Goal: Task Accomplishment & Management: Complete application form

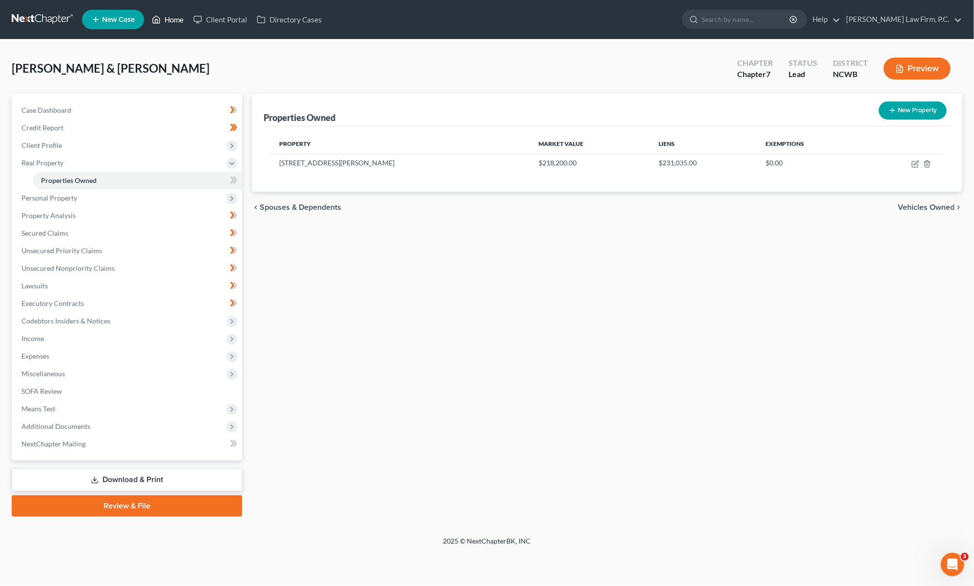
click at [172, 21] on link "Home" at bounding box center [167, 20] width 41 height 18
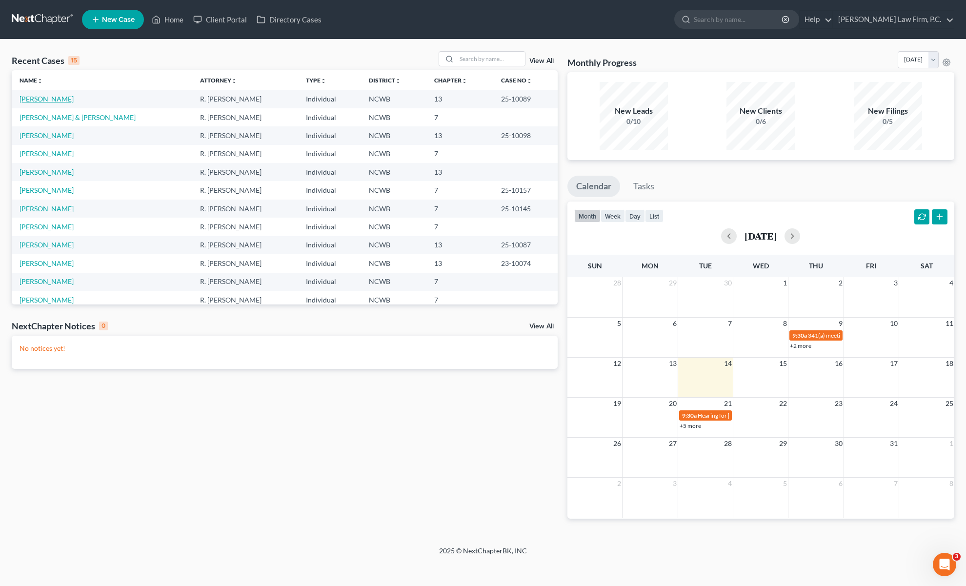
click at [32, 102] on link "[PERSON_NAME]" at bounding box center [47, 99] width 54 height 8
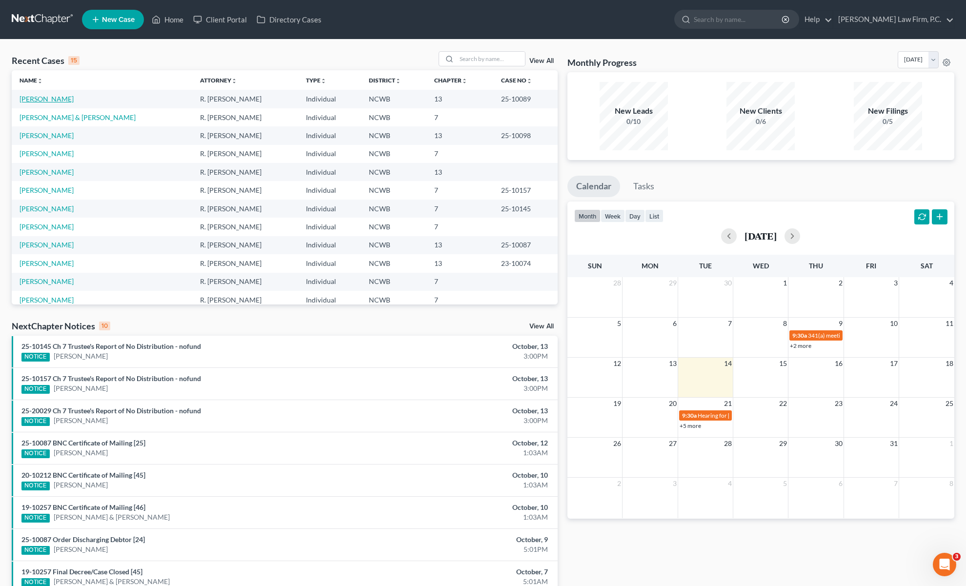
select select "4"
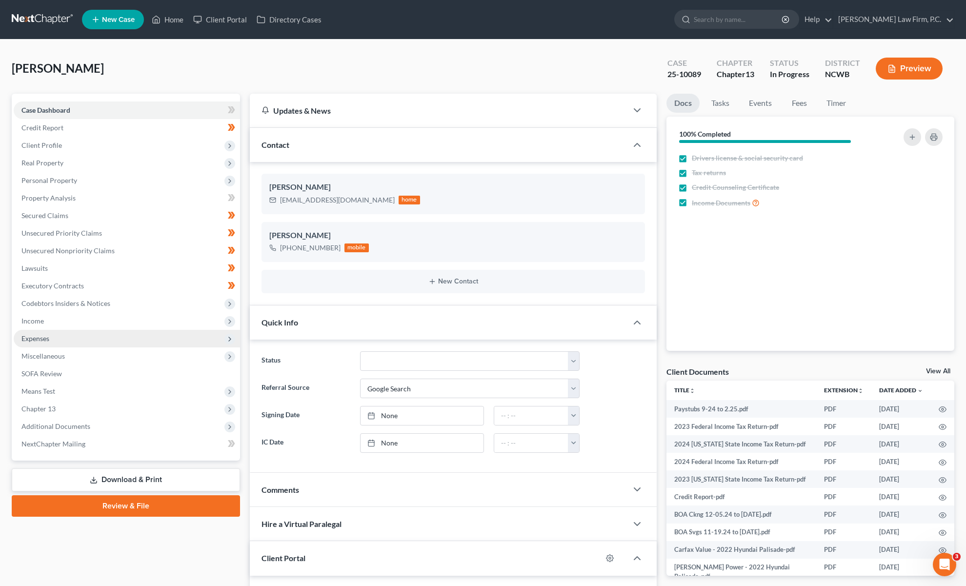
click at [33, 339] on span "Expenses" at bounding box center [35, 338] width 28 height 8
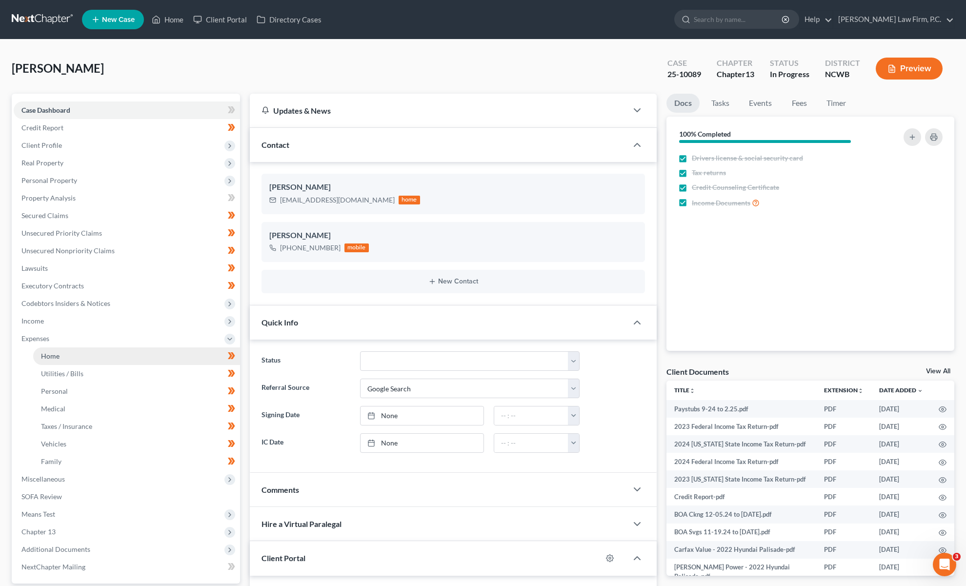
click at [49, 356] on span "Home" at bounding box center [50, 356] width 19 height 8
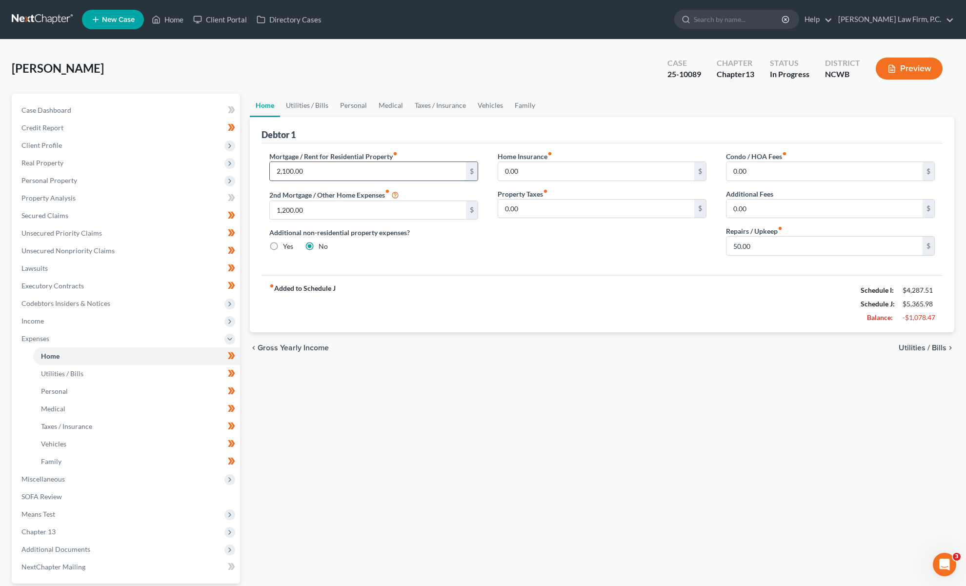
click at [328, 171] on input "2,100.00" at bounding box center [368, 171] width 196 height 19
click at [310, 107] on link "Utilities / Bills" at bounding box center [307, 105] width 54 height 23
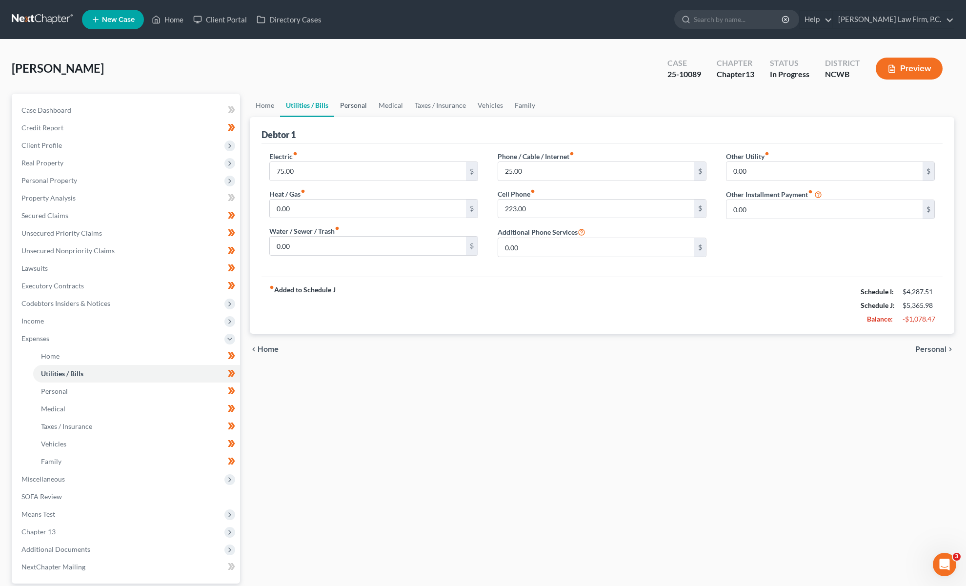
click at [356, 105] on link "Personal" at bounding box center [353, 105] width 39 height 23
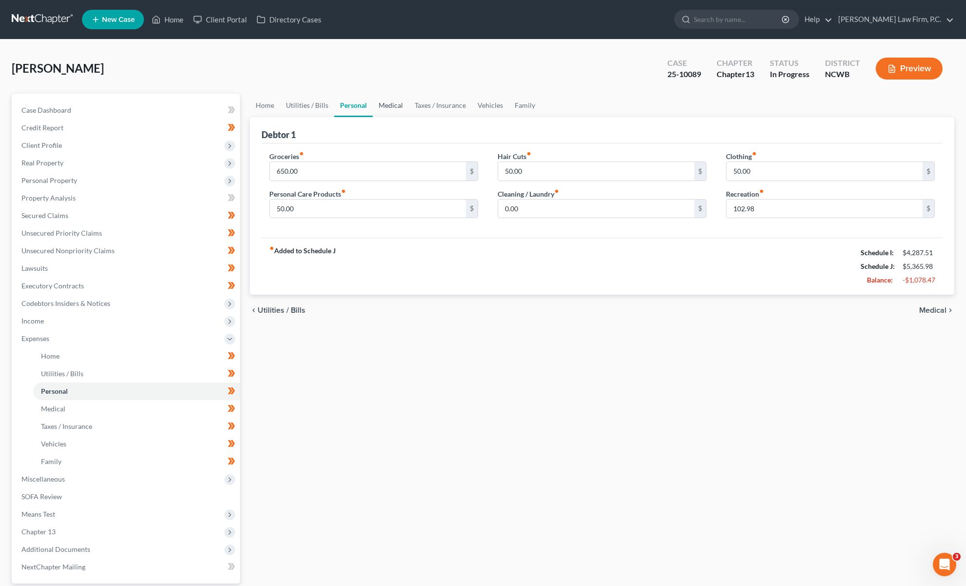
click at [388, 105] on link "Medical" at bounding box center [391, 105] width 36 height 23
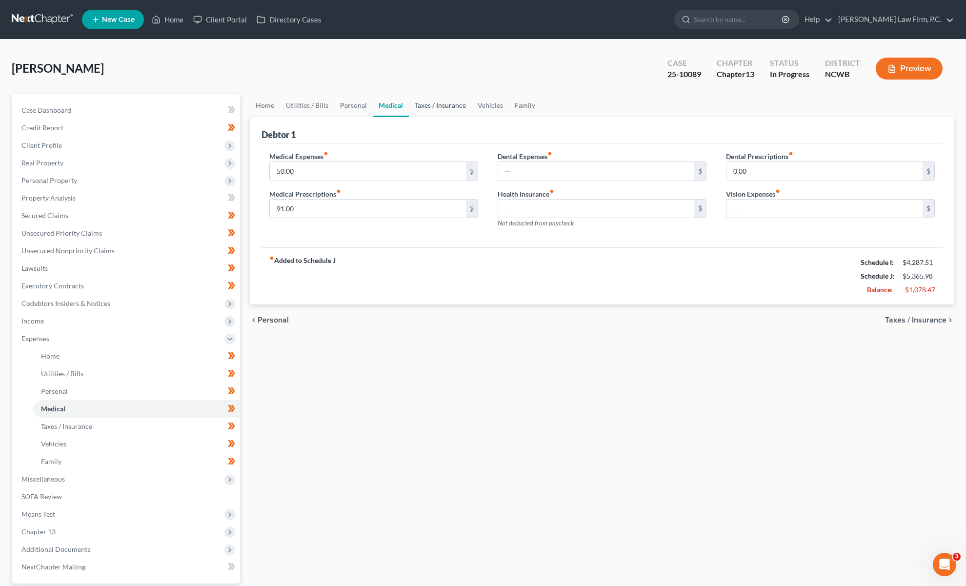
click at [438, 102] on link "Taxes / Insurance" at bounding box center [440, 105] width 63 height 23
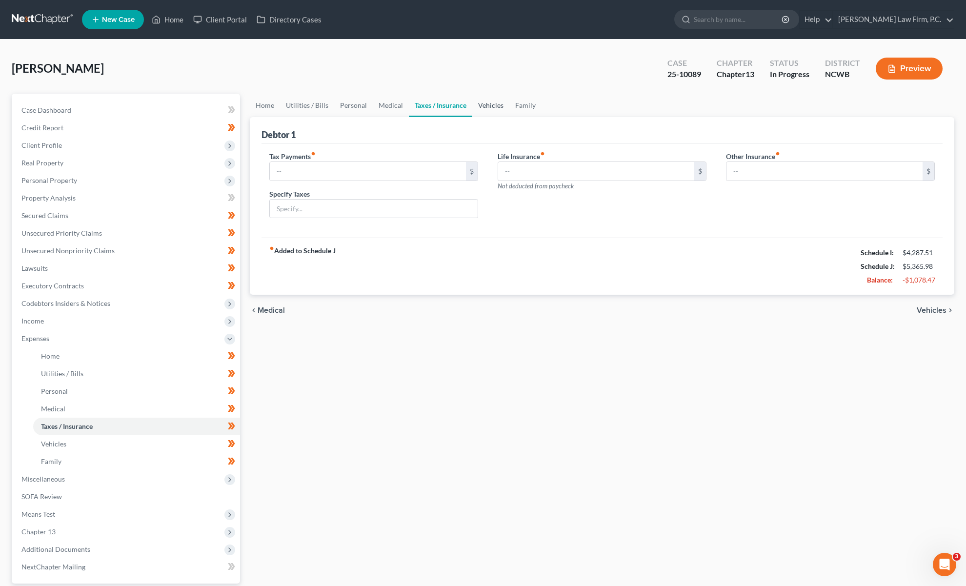
click at [495, 103] on link "Vehicles" at bounding box center [490, 105] width 37 height 23
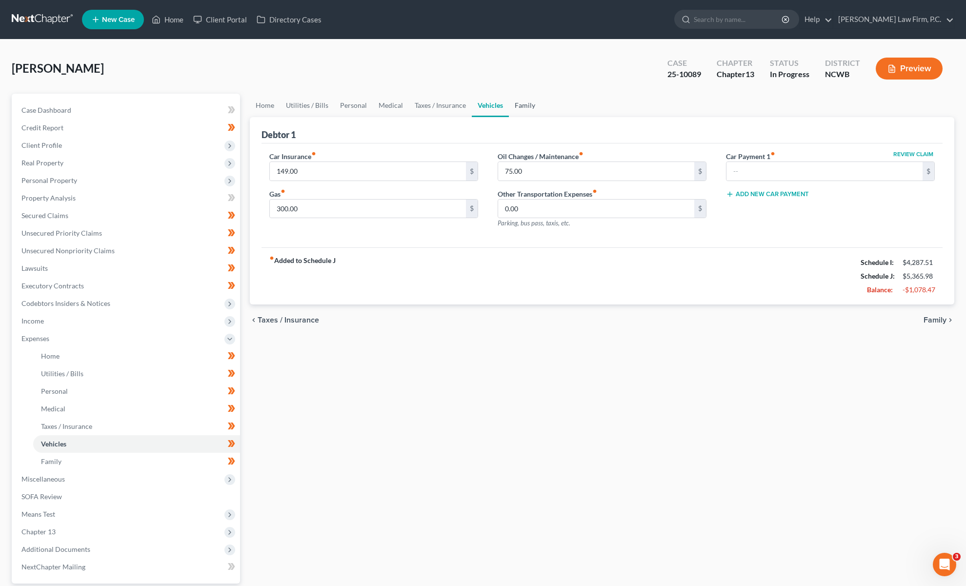
click at [519, 106] on link "Family" at bounding box center [525, 105] width 32 height 23
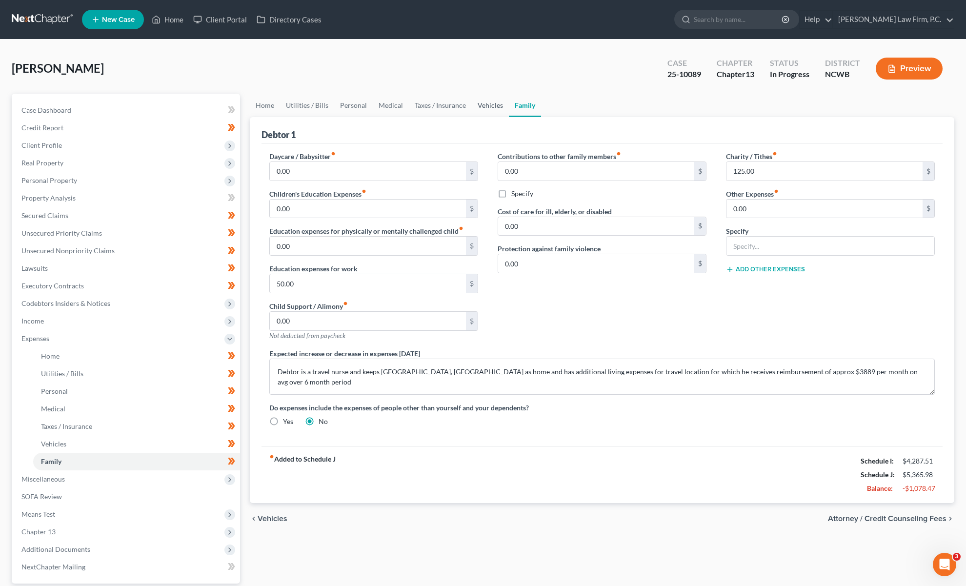
click at [487, 107] on link "Vehicles" at bounding box center [490, 105] width 37 height 23
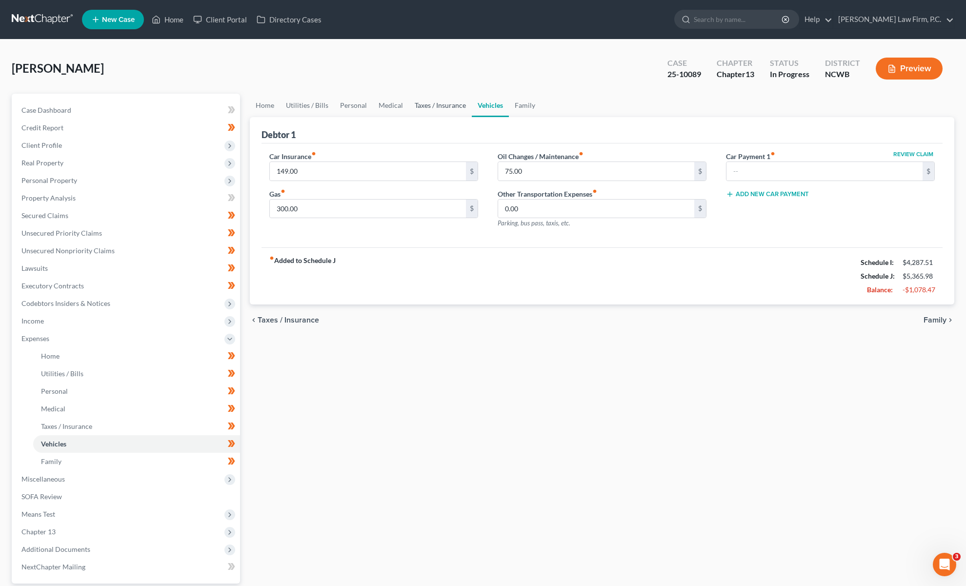
click at [433, 107] on link "Taxes / Insurance" at bounding box center [440, 105] width 63 height 23
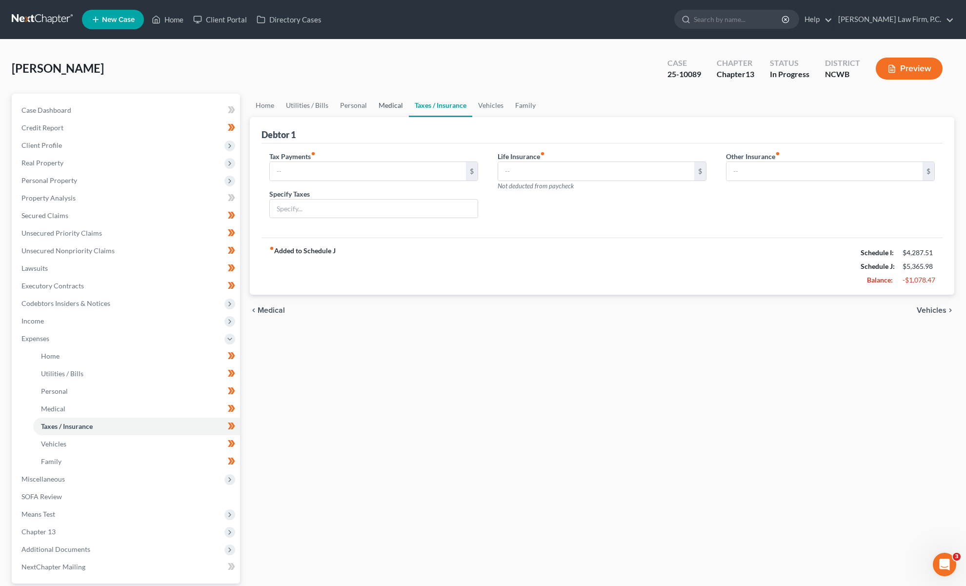
click at [384, 108] on link "Medical" at bounding box center [391, 105] width 36 height 23
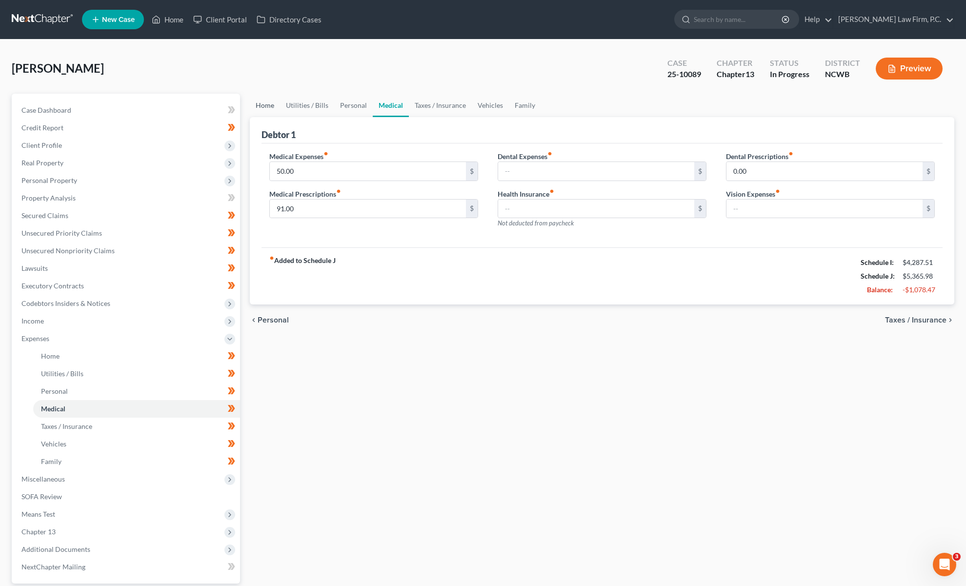
click at [264, 108] on link "Home" at bounding box center [265, 105] width 30 height 23
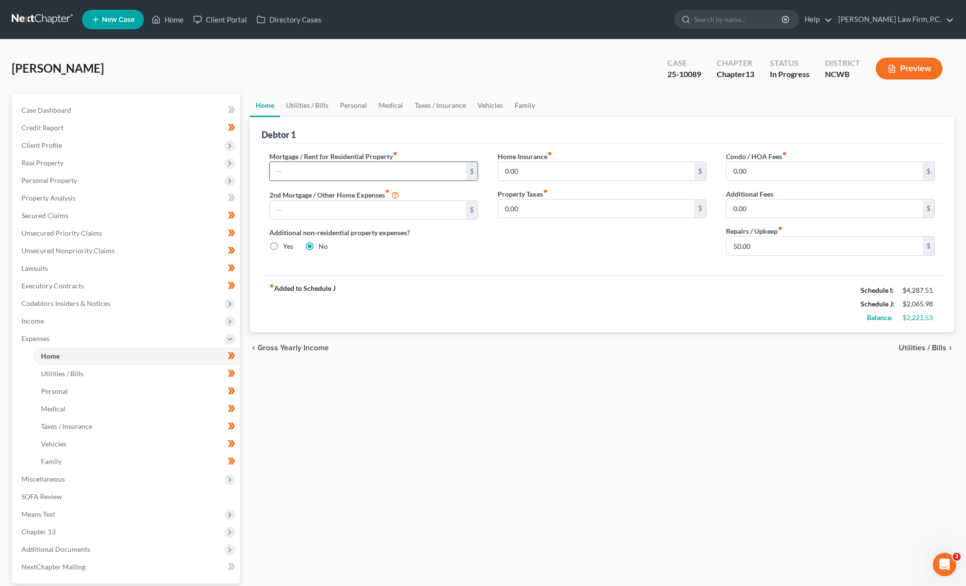
click at [290, 168] on input "text" at bounding box center [368, 171] width 196 height 19
paste input "1,200.00"
type input "1,200.00"
click at [306, 102] on link "Utilities / Bills" at bounding box center [307, 105] width 54 height 23
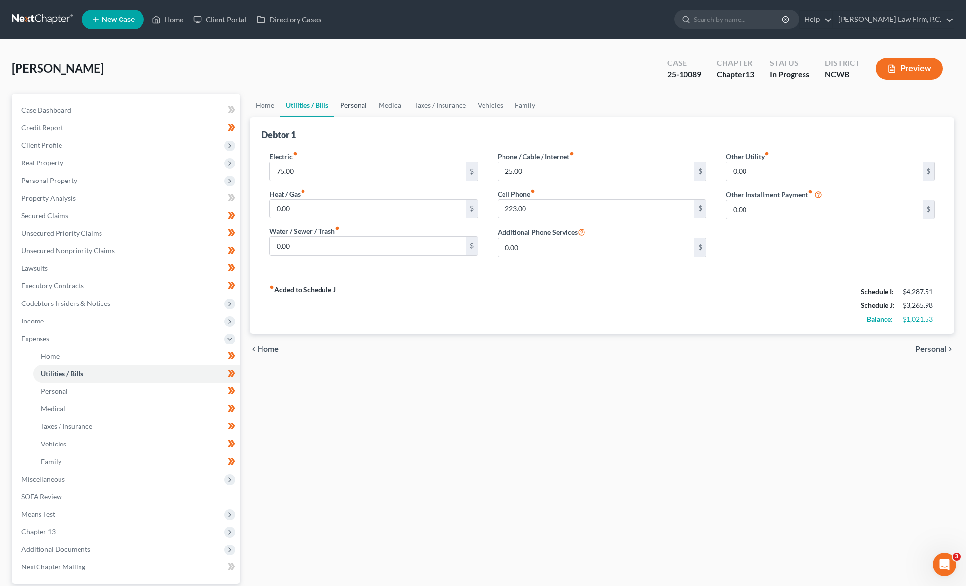
click at [346, 104] on link "Personal" at bounding box center [353, 105] width 39 height 23
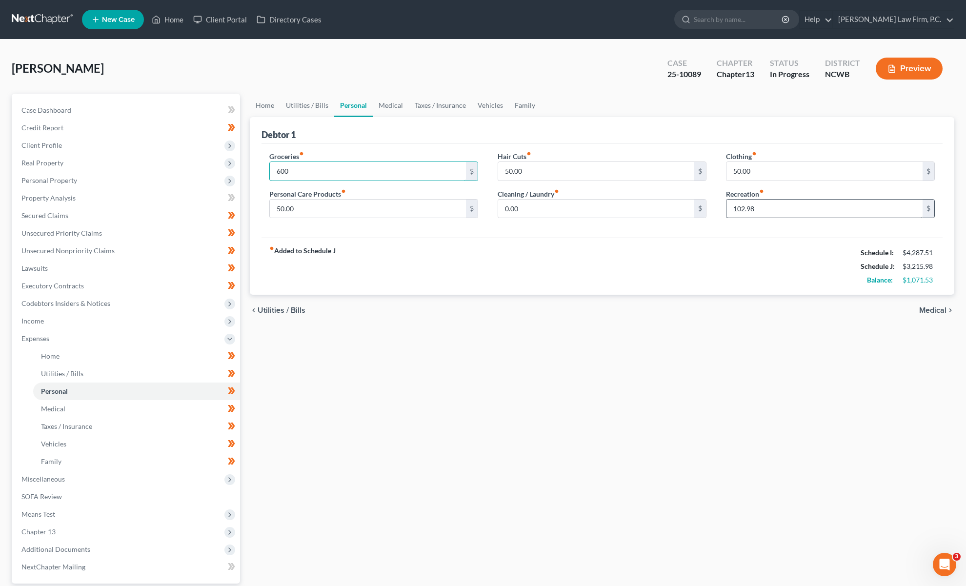
type input "600"
type input "150"
drag, startPoint x: 619, startPoint y: 209, endPoint x: 466, endPoint y: 212, distance: 153.3
click at [466, 212] on div "Groceries fiber_manual_record 600 $ Personal Care Products fiber_manual_record …" at bounding box center [602, 188] width 685 height 75
click at [381, 106] on link "Medical" at bounding box center [391, 105] width 36 height 23
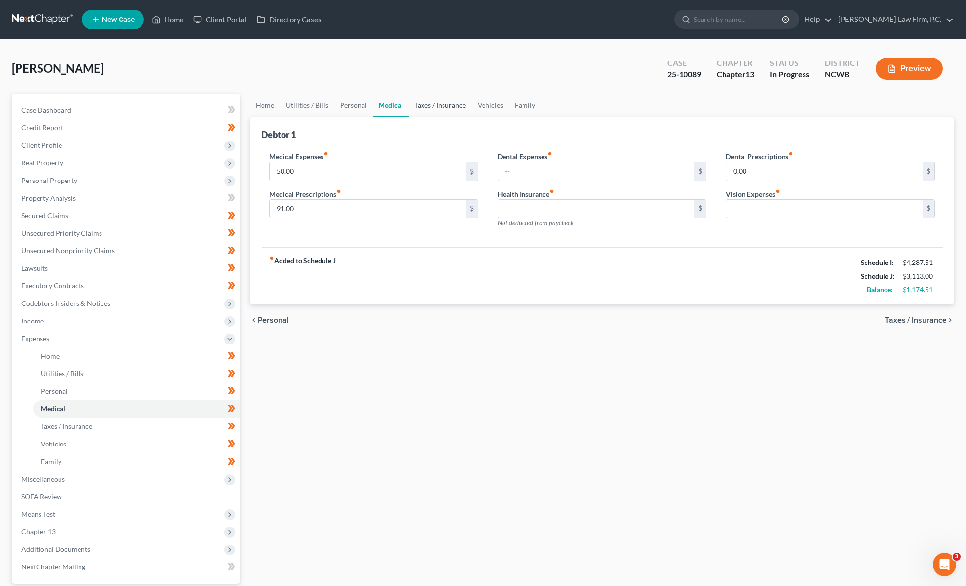
click at [437, 102] on link "Taxes / Insurance" at bounding box center [440, 105] width 63 height 23
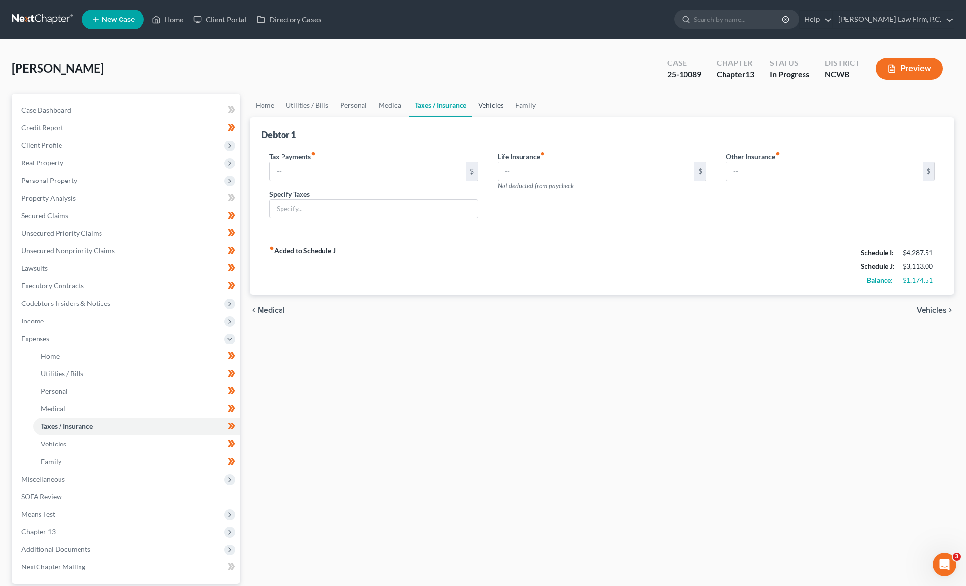
click at [488, 104] on link "Vehicles" at bounding box center [490, 105] width 37 height 23
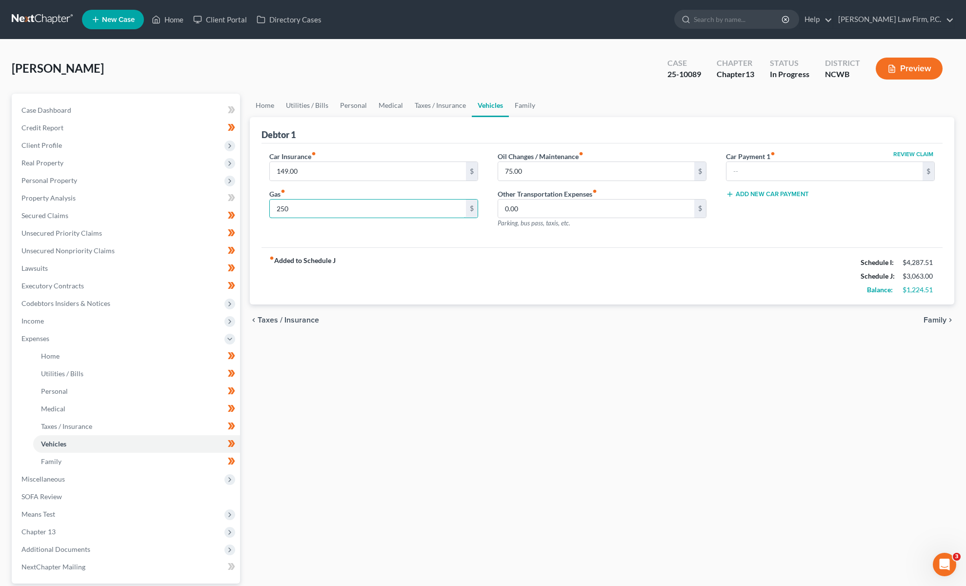
drag, startPoint x: 327, startPoint y: 208, endPoint x: 223, endPoint y: 211, distance: 104.5
click at [223, 211] on div "Petition Navigation Case Dashboard Payments Invoices Payments Payments Credit R…" at bounding box center [483, 367] width 953 height 546
type input "200"
click at [521, 107] on link "Family" at bounding box center [525, 105] width 32 height 23
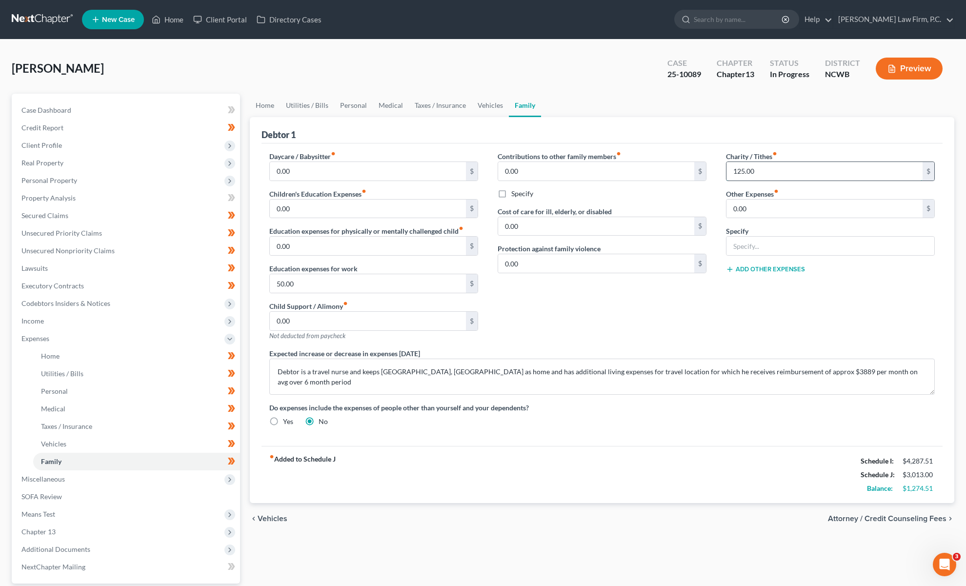
click at [768, 172] on input "125.00" at bounding box center [825, 171] width 196 height 19
click at [771, 215] on input "0.00" at bounding box center [825, 209] width 196 height 19
click at [792, 211] on input "0.00" at bounding box center [825, 209] width 196 height 19
type input "175"
click at [752, 242] on input "text" at bounding box center [831, 246] width 208 height 19
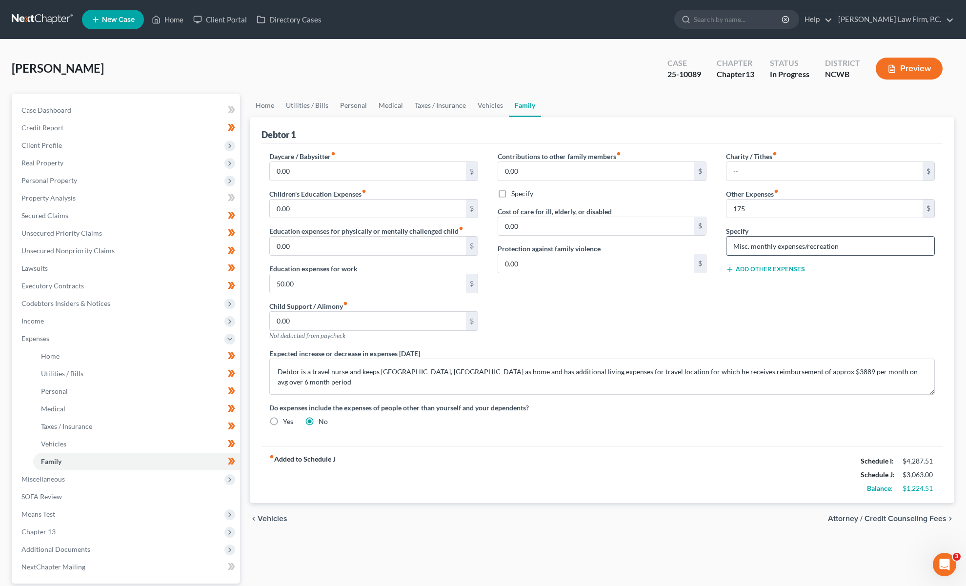
click at [749, 245] on input "Misc. monthly expenses/recreation" at bounding box center [831, 246] width 208 height 19
drag, startPoint x: 841, startPoint y: 244, endPoint x: 913, endPoint y: 243, distance: 71.3
click at [913, 243] on input "Misc.& recreation monthly expenses/recreation" at bounding box center [831, 246] width 208 height 19
type input "Misc.& recreation monthly expenses"
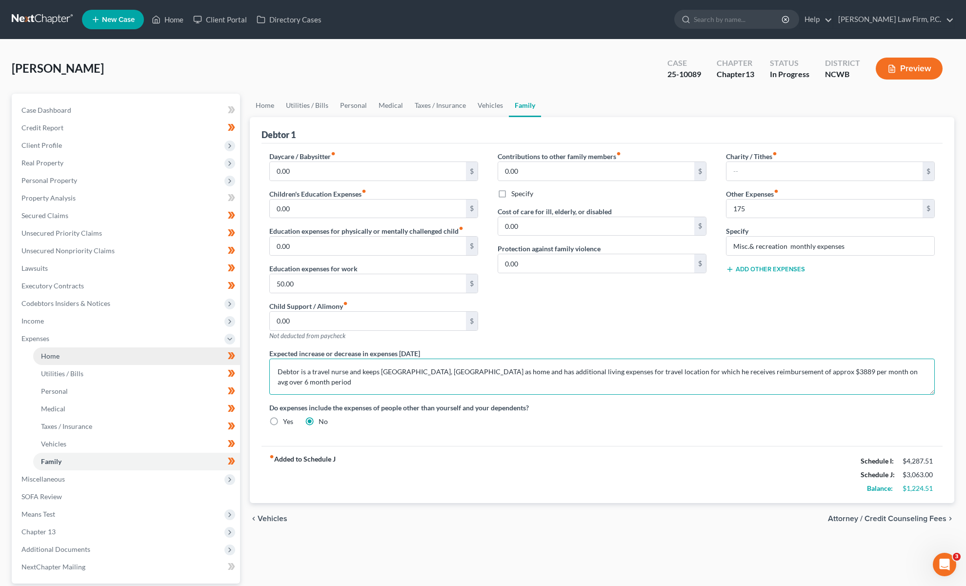
drag, startPoint x: 811, startPoint y: 369, endPoint x: 183, endPoint y: 357, distance: 627.8
click at [183, 357] on div "Petition Navigation Case Dashboard Payments Invoices Payments Payments Credit R…" at bounding box center [483, 367] width 953 height 546
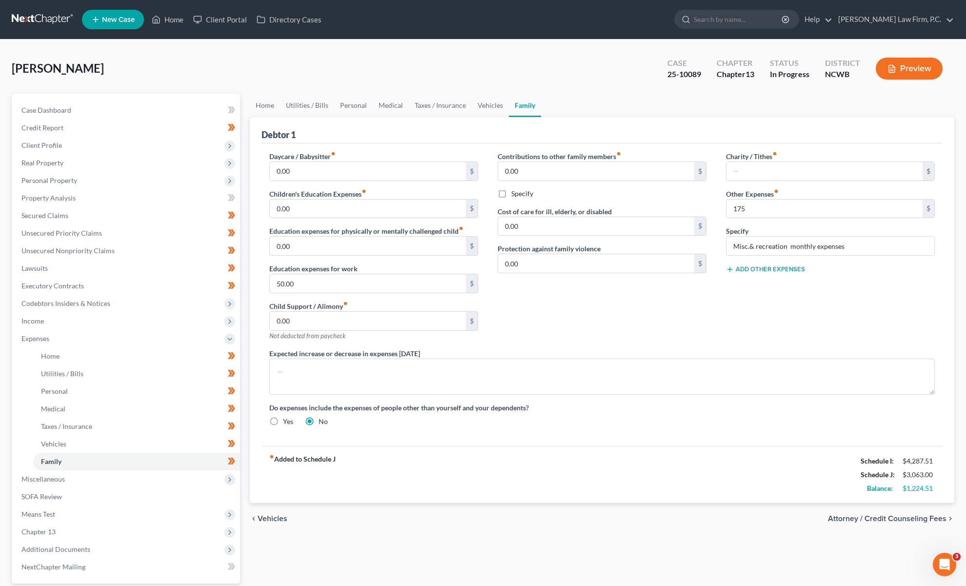
click at [545, 315] on div "Contributions to other family members fiber_manual_record 0.00 $ Specify Cost o…" at bounding box center [602, 249] width 228 height 197
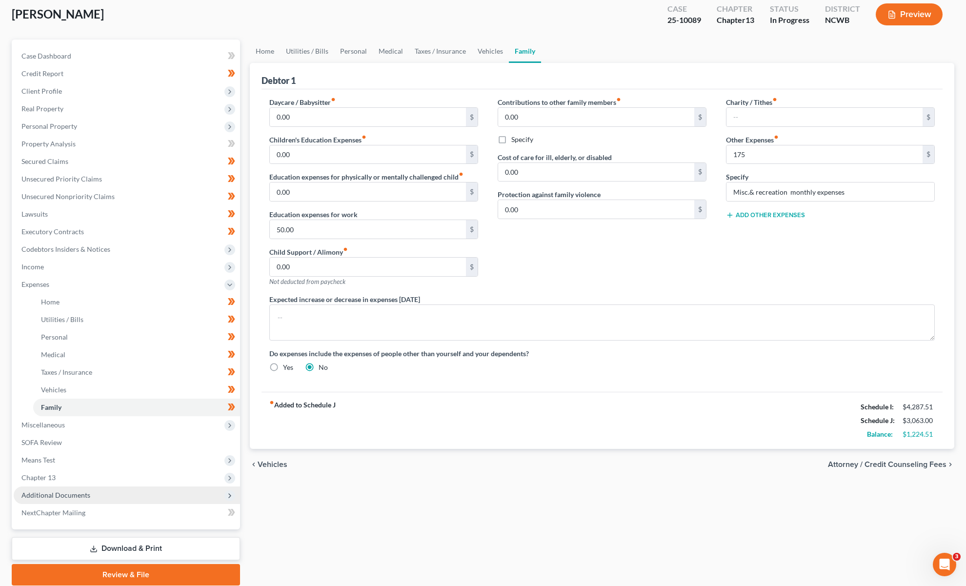
scroll to position [89, 0]
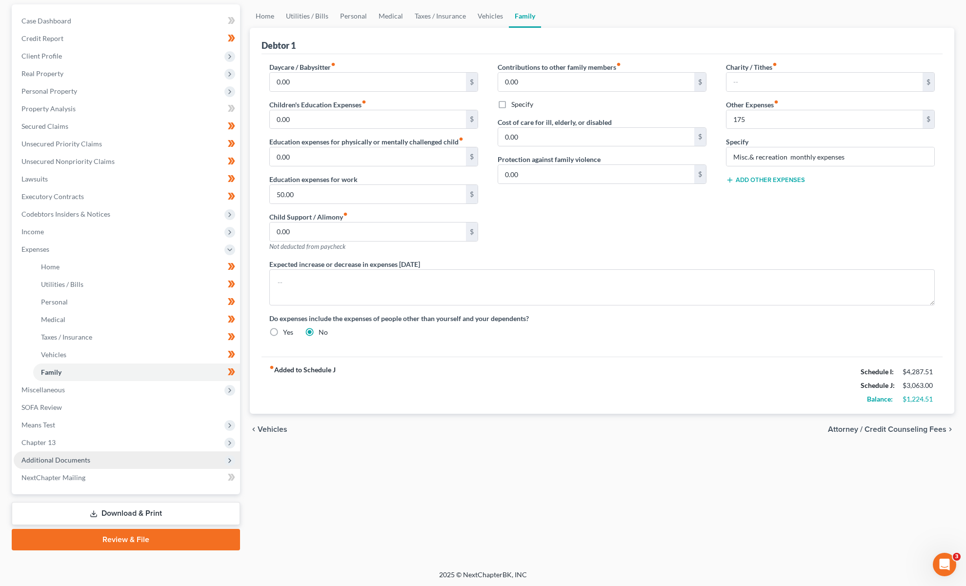
click at [55, 458] on span "Additional Documents" at bounding box center [55, 460] width 69 height 8
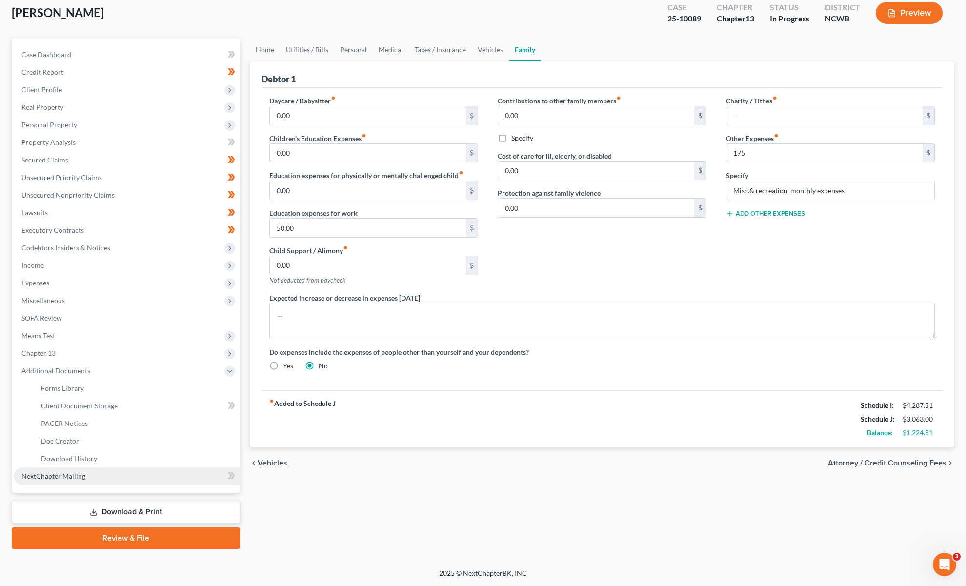
scroll to position [54, 0]
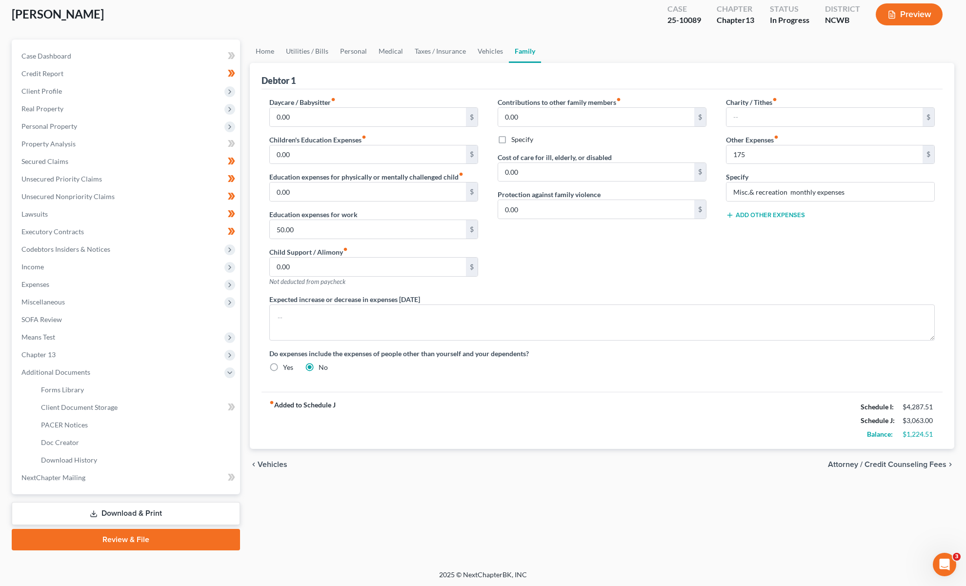
click at [133, 509] on link "Download & Print" at bounding box center [126, 513] width 228 height 23
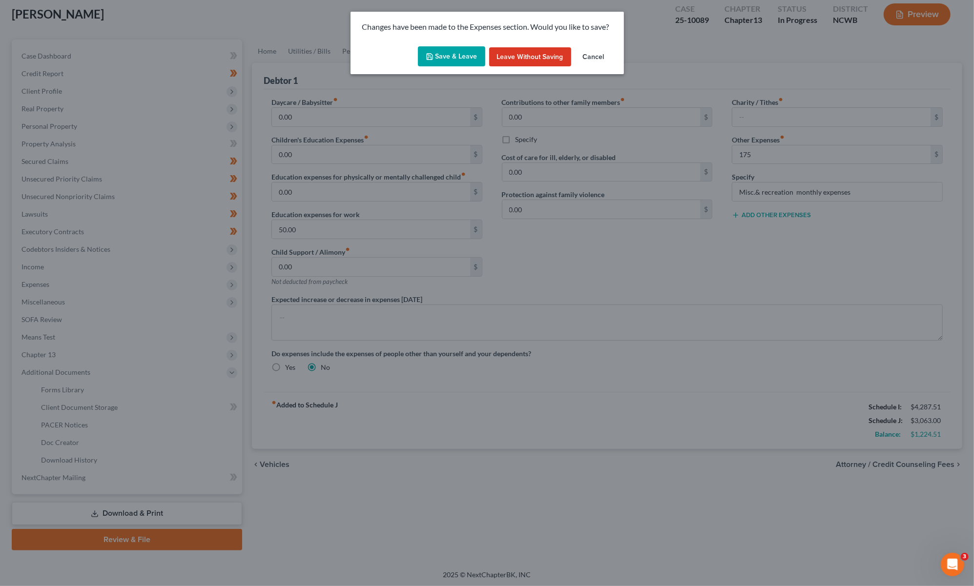
click at [459, 59] on button "Save & Leave" at bounding box center [451, 56] width 67 height 20
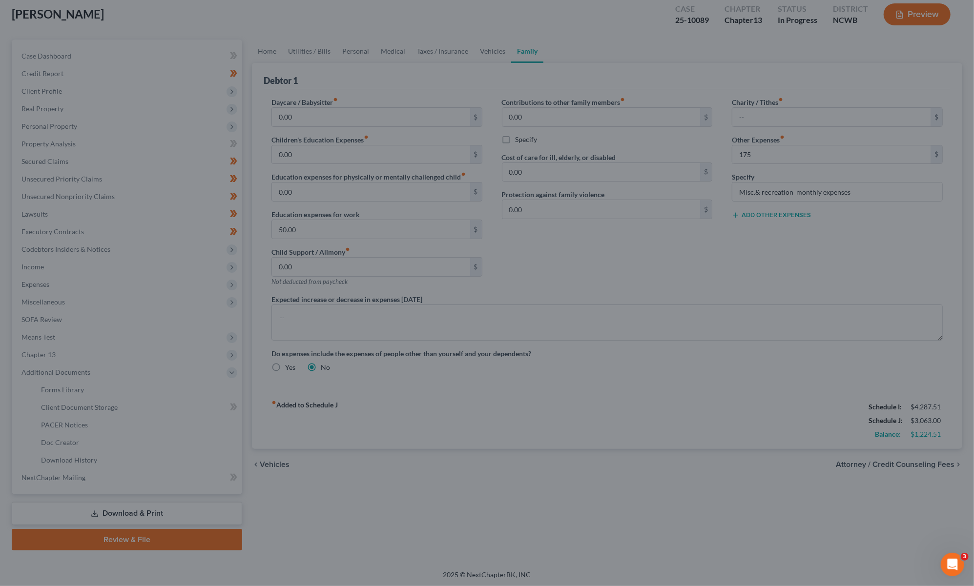
type input "175.00"
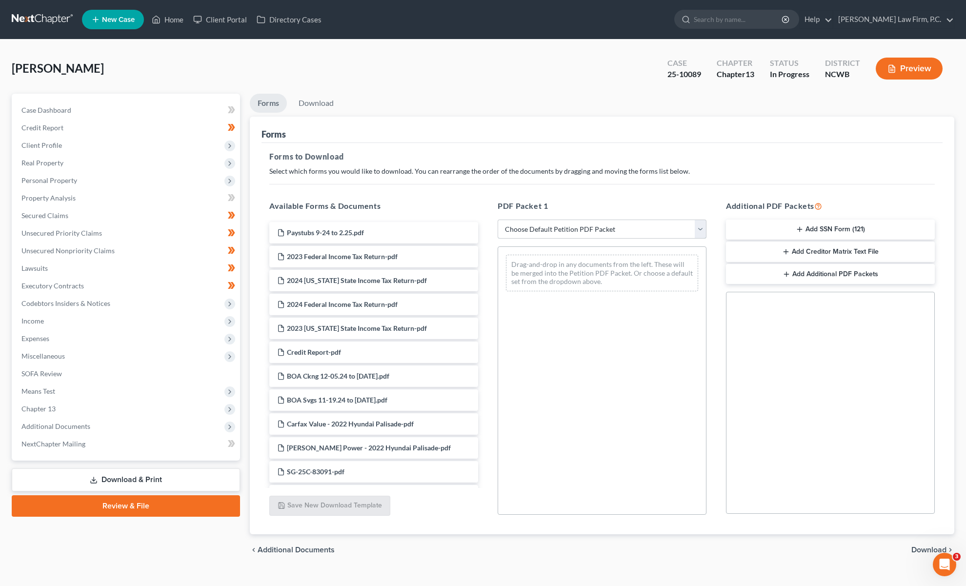
drag, startPoint x: 534, startPoint y: 228, endPoint x: 538, endPoint y: 233, distance: 6.0
click at [534, 228] on select "Choose Default Petition PDF Packet Complete Bankruptcy Petition (all forms and …" at bounding box center [602, 230] width 209 height 20
select select "2"
click at [498, 220] on select "Choose Default Petition PDF Packet Complete Bankruptcy Petition (all forms and …" at bounding box center [602, 230] width 209 height 20
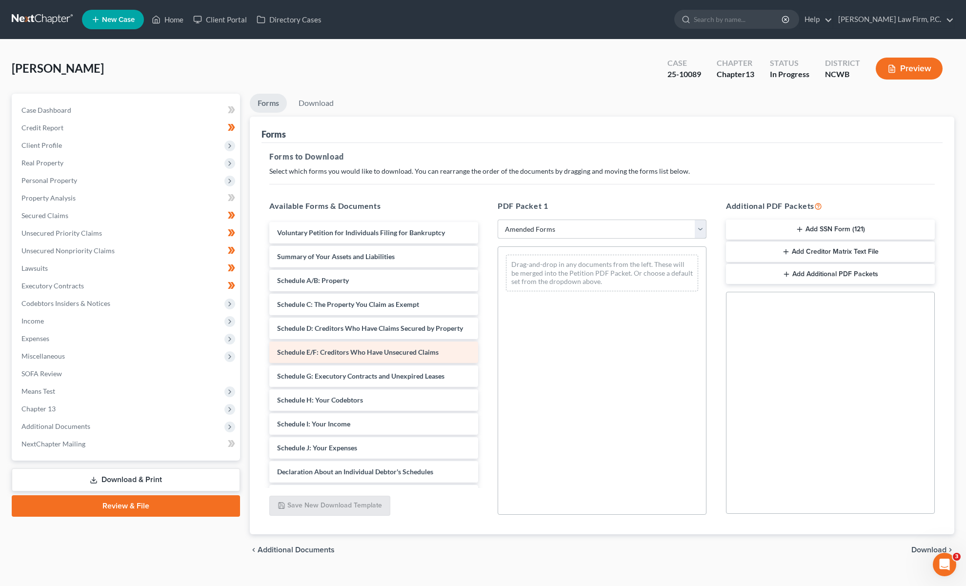
scroll to position [49, 0]
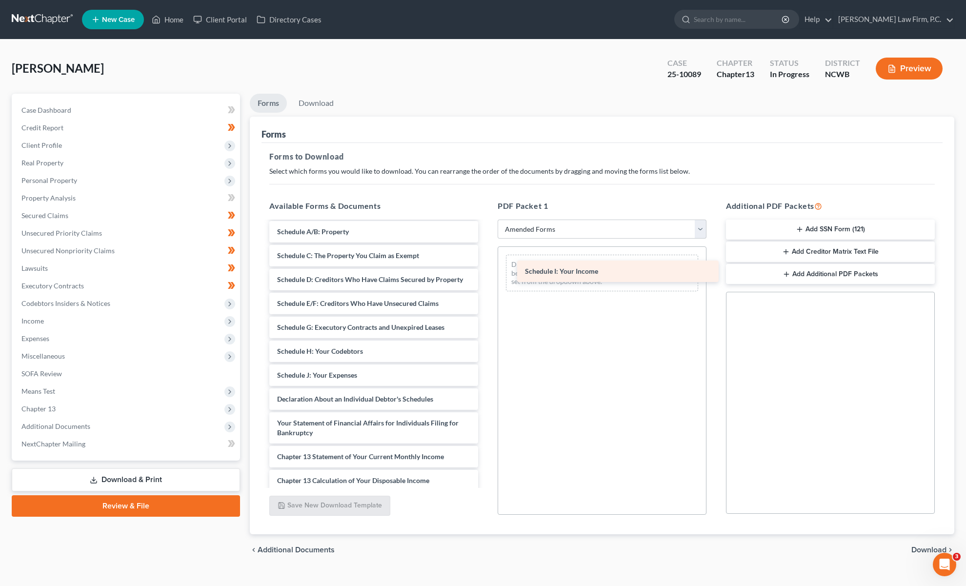
drag, startPoint x: 329, startPoint y: 376, endPoint x: 577, endPoint y: 273, distance: 268.5
click at [486, 273] on div "Schedule I: Your Income Voluntary Petition for Individuals Filing for Bankruptc…" at bounding box center [374, 385] width 225 height 424
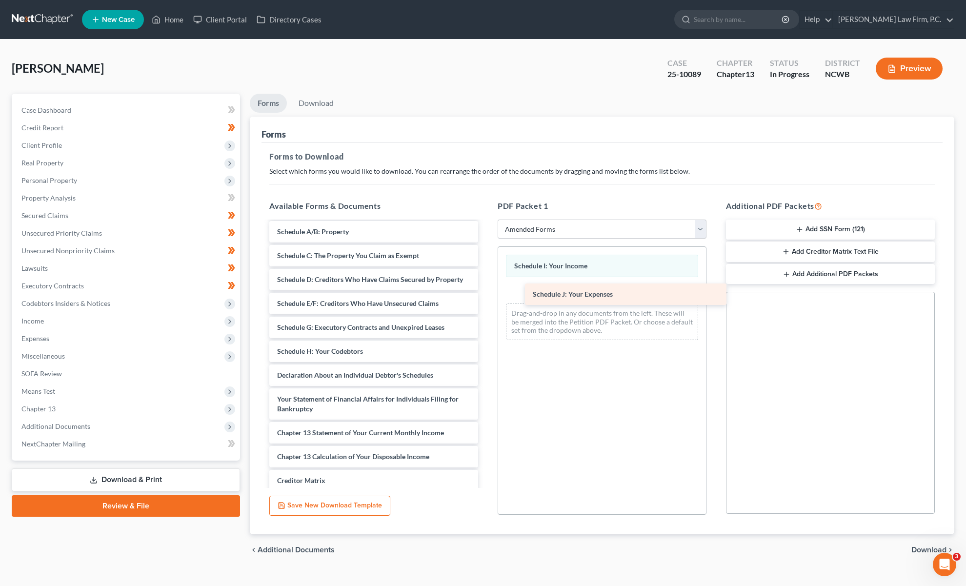
drag, startPoint x: 323, startPoint y: 375, endPoint x: 575, endPoint y: 297, distance: 264.1
click at [486, 295] on div "Schedule J: Your Expenses Voluntary Petition for Individuals Filing for Bankrup…" at bounding box center [374, 373] width 225 height 400
click at [919, 548] on span "Download" at bounding box center [929, 550] width 35 height 8
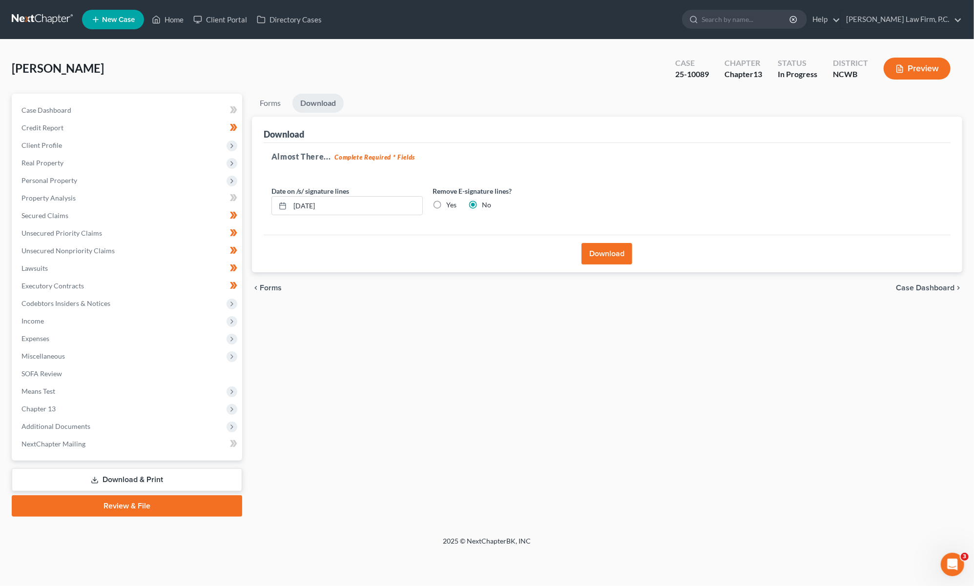
click at [446, 202] on label "Yes" at bounding box center [451, 205] width 10 height 10
click at [450, 202] on input "Yes" at bounding box center [453, 203] width 6 height 6
radio input "true"
radio input "false"
click at [612, 257] on button "Download" at bounding box center [606, 253] width 51 height 21
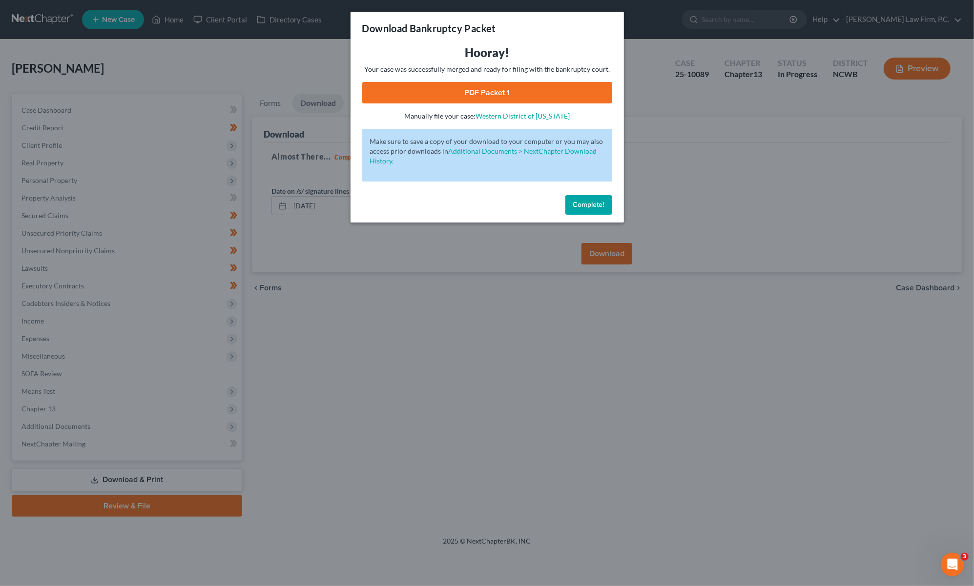
click at [503, 88] on link "PDF Packet 1" at bounding box center [487, 92] width 250 height 21
drag, startPoint x: 584, startPoint y: 204, endPoint x: 531, endPoint y: 209, distance: 52.4
click at [584, 204] on span "Complete!" at bounding box center [588, 205] width 31 height 8
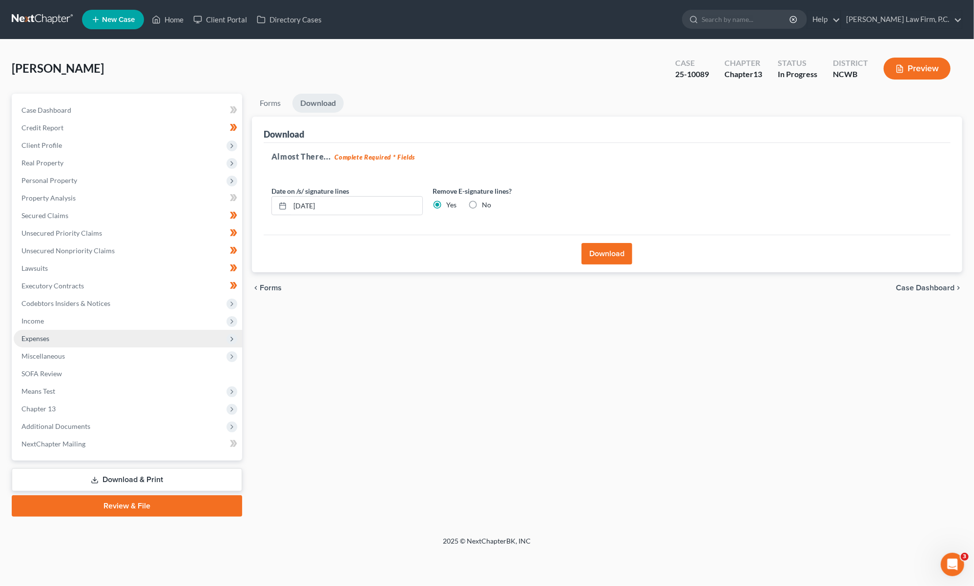
click at [33, 335] on span "Expenses" at bounding box center [35, 338] width 28 height 8
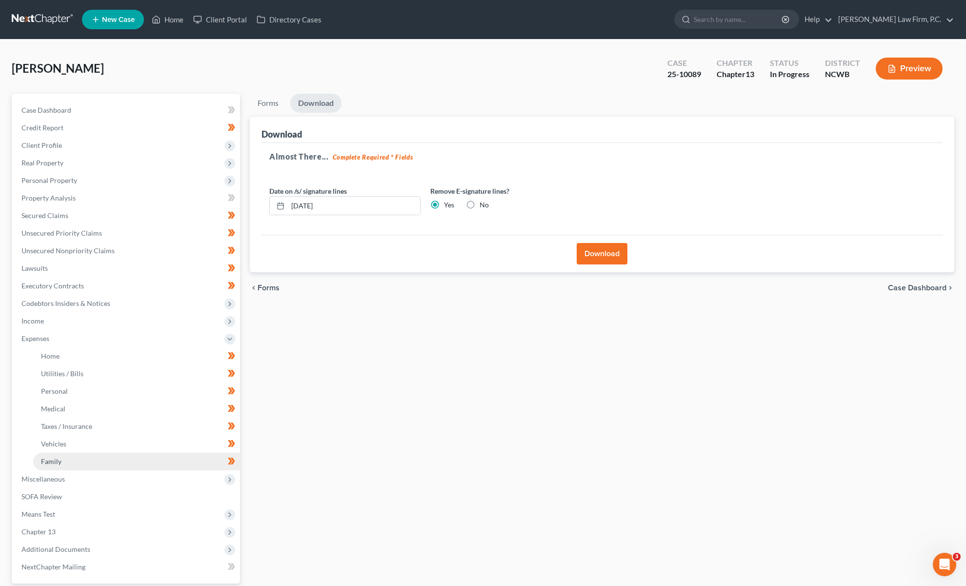
click at [46, 460] on span "Family" at bounding box center [51, 461] width 20 height 8
